Goal: Download file/media

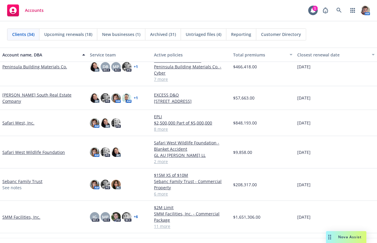
scroll to position [519, 0]
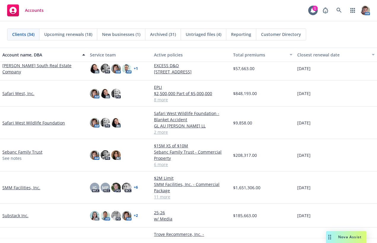
click at [28, 155] on link "Sebanc Family Trust" at bounding box center [22, 152] width 40 height 6
